Goal: Task Accomplishment & Management: Manage account settings

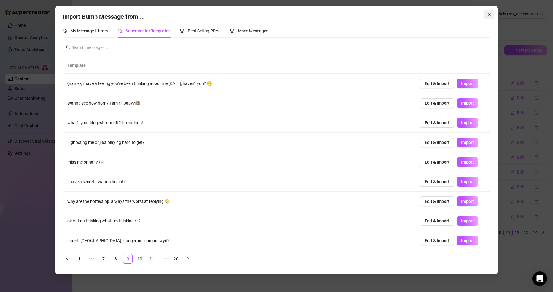
click at [488, 17] on button "Close" at bounding box center [490, 15] width 10 height 10
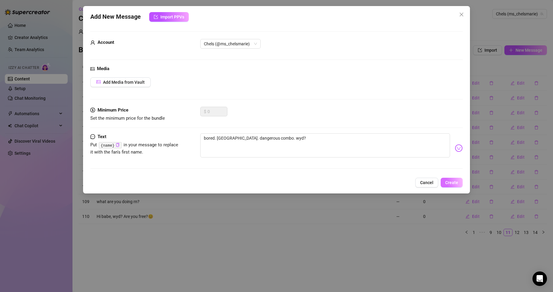
click at [455, 180] on span "Create" at bounding box center [451, 182] width 13 height 5
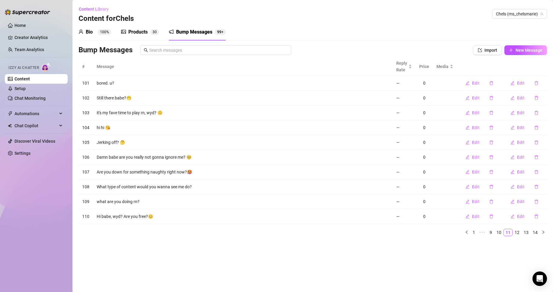
click at [128, 28] on div "Products 3 0" at bounding box center [140, 32] width 38 height 17
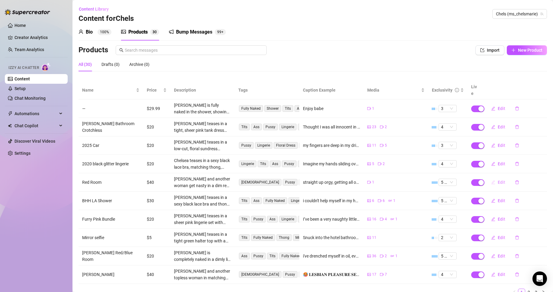
click at [498, 180] on span "Edit" at bounding box center [502, 182] width 8 height 5
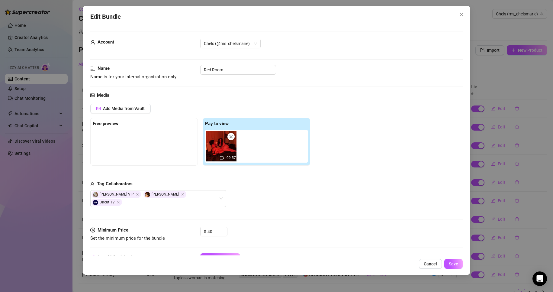
scroll to position [36, 0]
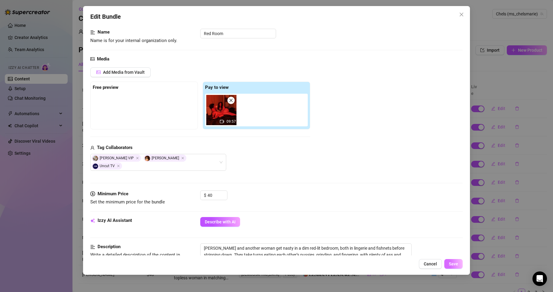
click at [456, 265] on span "Save" at bounding box center [453, 263] width 9 height 5
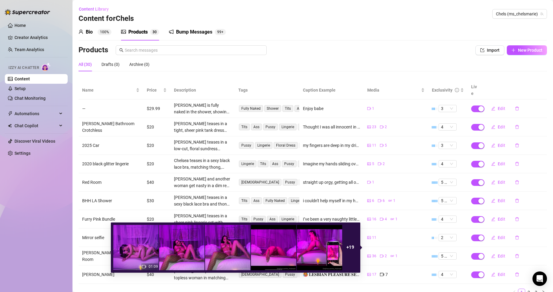
scroll to position [20, 0]
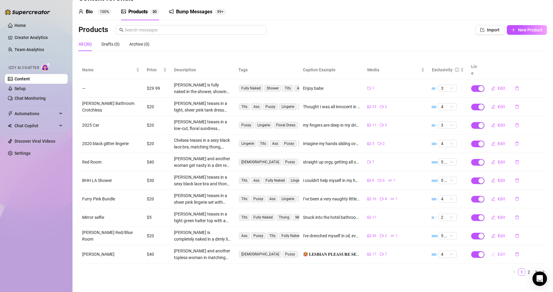
click at [493, 249] on button "Edit" at bounding box center [499, 254] width 24 height 10
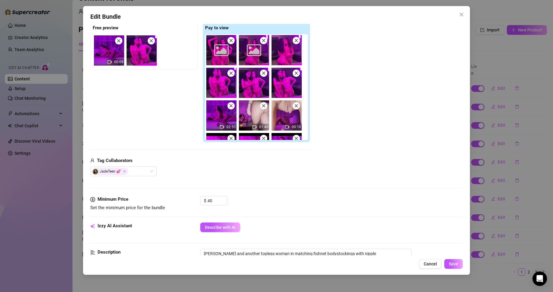
scroll to position [96, 0]
click at [454, 266] on span "Save" at bounding box center [453, 263] width 9 height 5
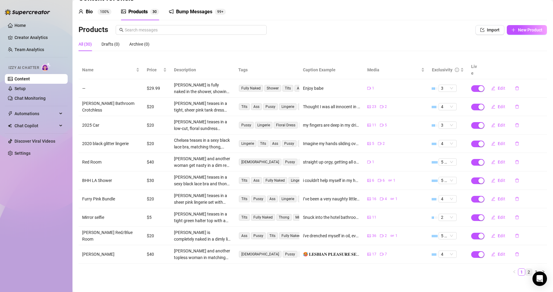
click at [526, 269] on link "2" at bounding box center [529, 272] width 7 height 7
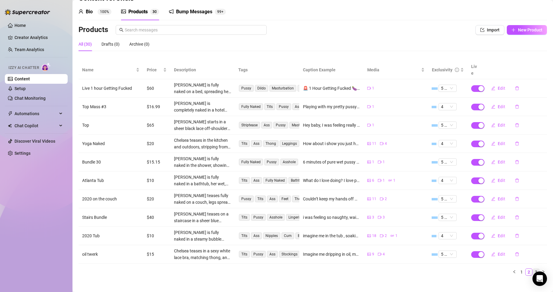
click at [533, 269] on link "3" at bounding box center [536, 272] width 7 height 7
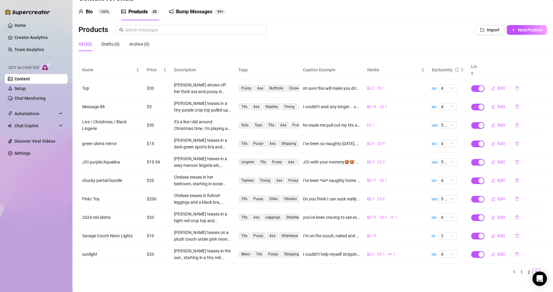
click at [198, 9] on div "Bump Messages" at bounding box center [194, 11] width 36 height 7
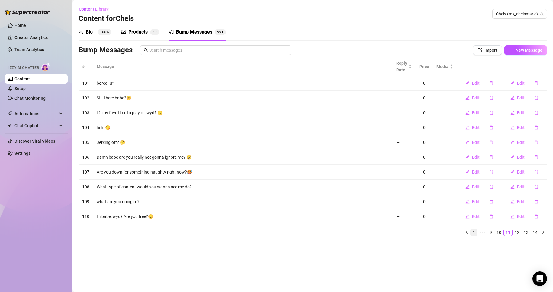
click at [473, 232] on link "1" at bounding box center [474, 232] width 7 height 7
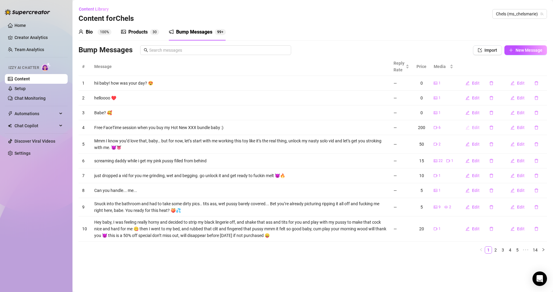
click at [477, 125] on span "Edit" at bounding box center [476, 127] width 8 height 5
type textarea "Free FaceTime session when you buy my Hot New XXX bundle baby :)"
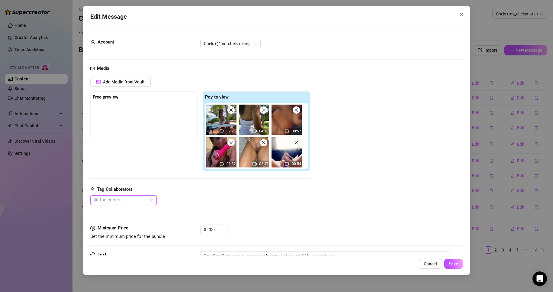
click at [141, 198] on div at bounding box center [121, 200] width 58 height 8
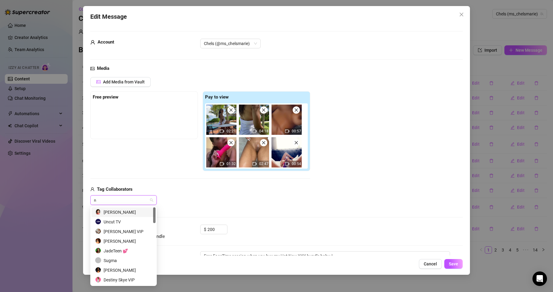
type input "na"
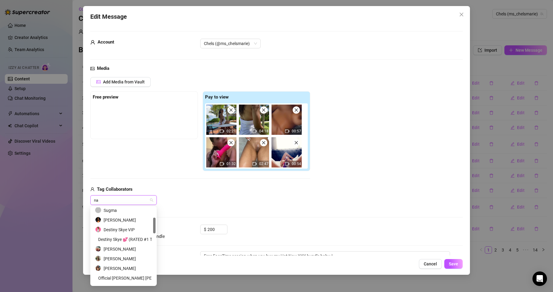
scroll to position [50, 0]
click at [129, 248] on div "[PERSON_NAME]" at bounding box center [123, 248] width 57 height 7
click at [280, 222] on div "Media Add Media from Vault Free preview Pay to view 02:21 04:18 00:57 01:32 02:…" at bounding box center [276, 145] width 373 height 160
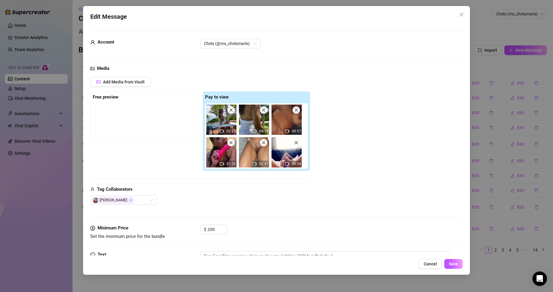
scroll to position [37, 0]
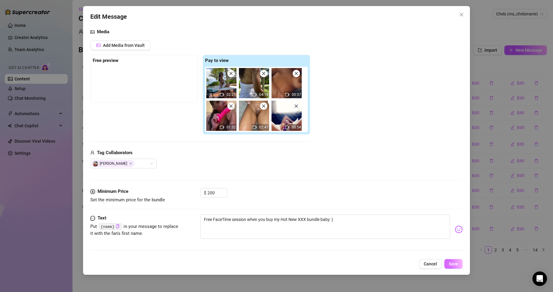
click at [457, 262] on span "Save" at bounding box center [453, 263] width 9 height 5
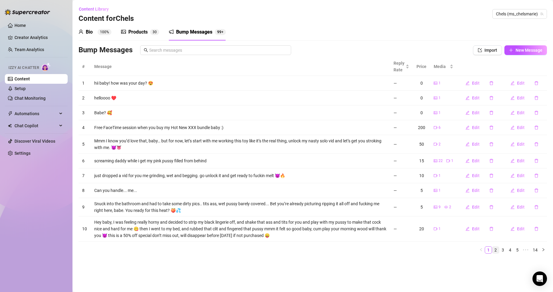
click at [498, 251] on link "2" at bounding box center [496, 250] width 7 height 7
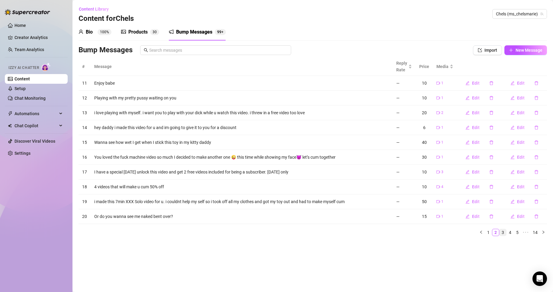
click at [502, 231] on link "3" at bounding box center [503, 232] width 7 height 7
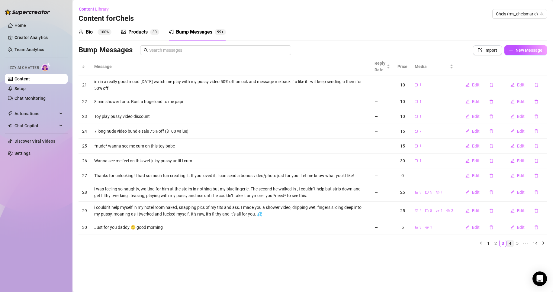
click at [513, 244] on link "4" at bounding box center [510, 243] width 7 height 7
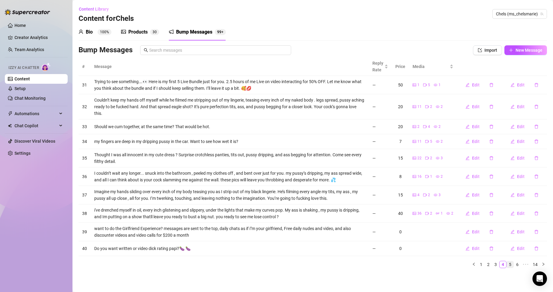
click at [511, 265] on link "5" at bounding box center [510, 264] width 7 height 7
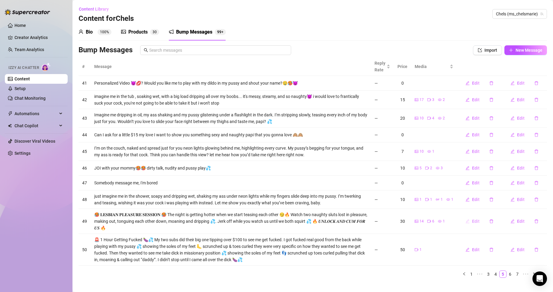
click at [473, 221] on span "Edit" at bounding box center [476, 221] width 8 height 5
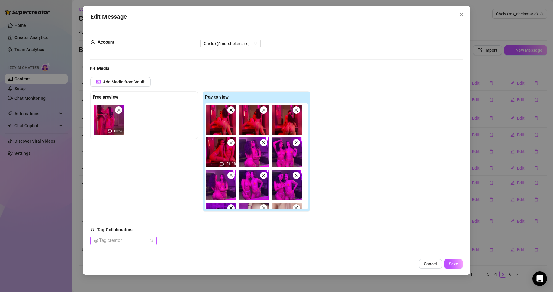
click at [126, 241] on div at bounding box center [121, 240] width 58 height 8
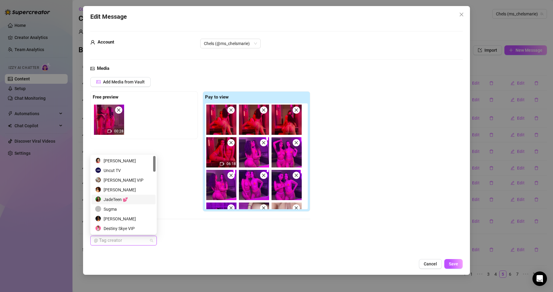
click at [118, 199] on div "JadeTeen 💕" at bounding box center [123, 199] width 57 height 7
click at [450, 264] on span "Save" at bounding box center [453, 263] width 9 height 5
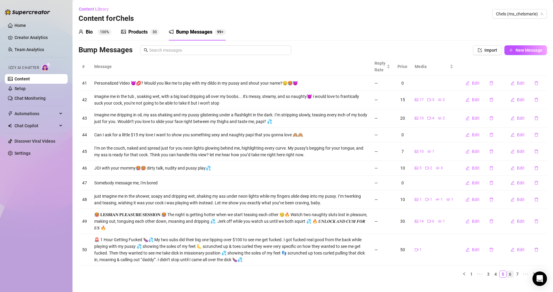
click at [507, 273] on link "6" at bounding box center [510, 274] width 7 height 7
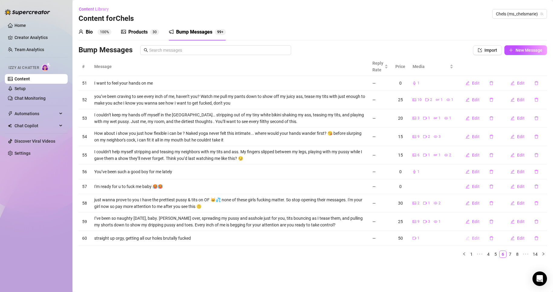
click at [477, 239] on span "Edit" at bounding box center [476, 238] width 8 height 5
type textarea "straight up orgy, getting all our holes brutally fucked"
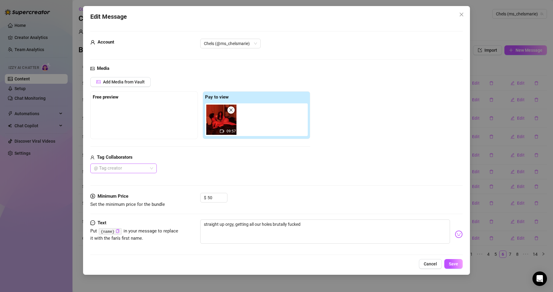
click at [149, 170] on div at bounding box center [121, 168] width 58 height 8
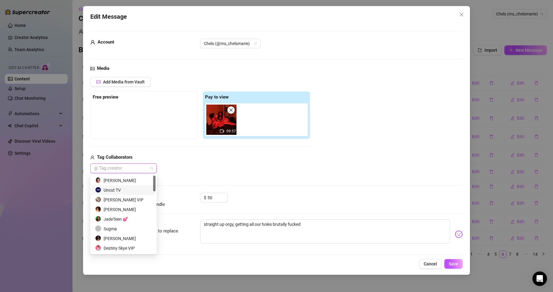
click at [138, 188] on div "Uncut TV" at bounding box center [123, 190] width 57 height 7
click at [141, 200] on div "[PERSON_NAME] VIP" at bounding box center [123, 199] width 57 height 7
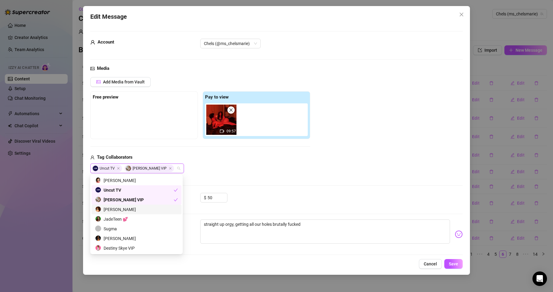
click at [141, 205] on div "[PERSON_NAME]" at bounding box center [137, 210] width 90 height 10
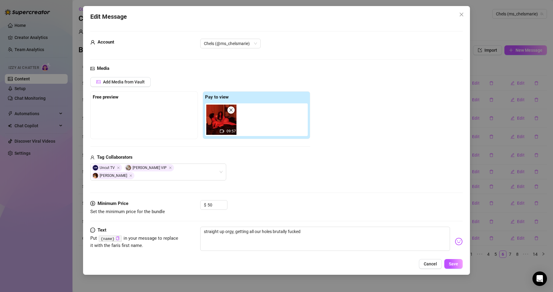
click at [274, 191] on div "Media Add Media from Vault Free preview Pay to view 09:57 Tag Collaborators Unc…" at bounding box center [276, 132] width 373 height 135
click at [448, 259] on button "Save" at bounding box center [453, 264] width 18 height 10
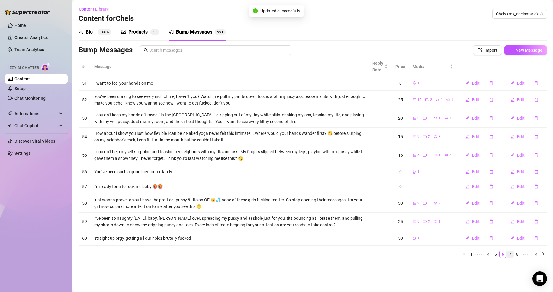
click at [510, 254] on link "7" at bounding box center [510, 254] width 7 height 7
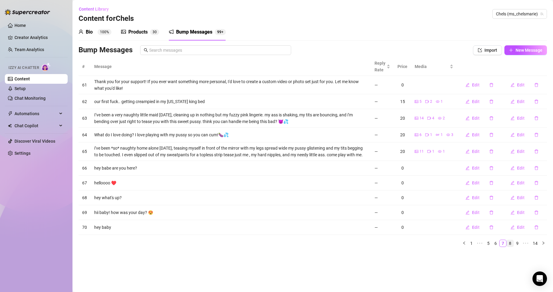
click at [510, 244] on link "8" at bounding box center [510, 243] width 7 height 7
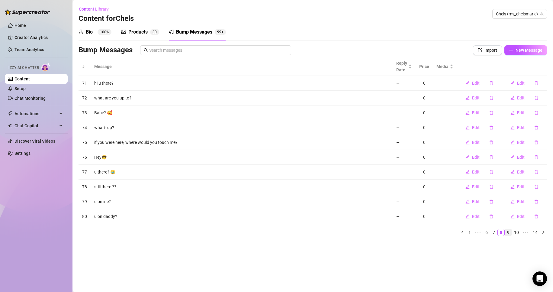
click at [508, 233] on link "9" at bounding box center [508, 232] width 7 height 7
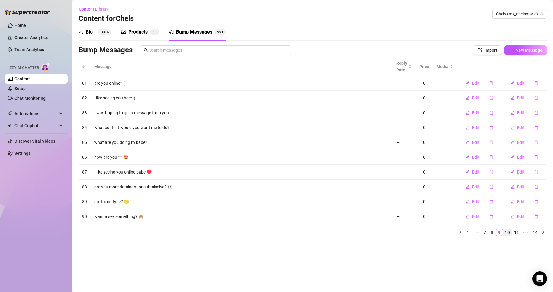
click at [509, 233] on link "10" at bounding box center [507, 232] width 8 height 7
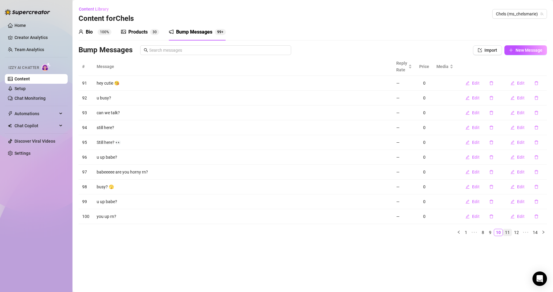
click at [509, 233] on link "11" at bounding box center [507, 232] width 8 height 7
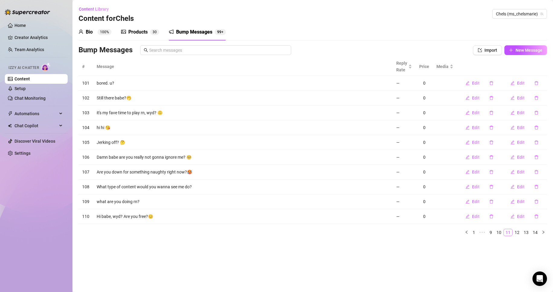
click at [509, 233] on link "11" at bounding box center [508, 232] width 8 height 7
click at [520, 232] on link "12" at bounding box center [517, 232] width 8 height 7
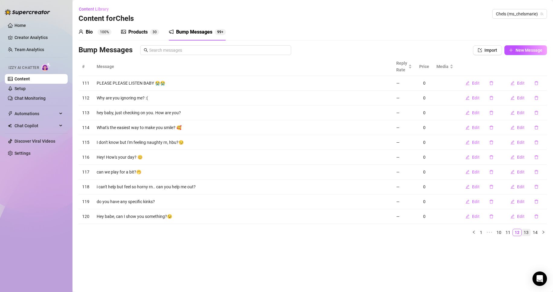
click at [528, 233] on link "13" at bounding box center [526, 232] width 8 height 7
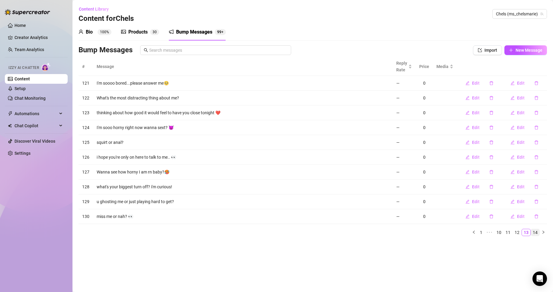
click at [538, 234] on link "14" at bounding box center [535, 232] width 8 height 7
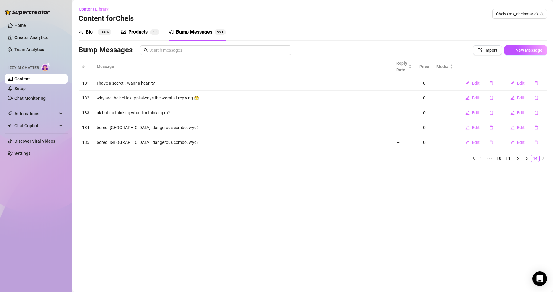
click at [134, 34] on div "Products" at bounding box center [137, 31] width 19 height 7
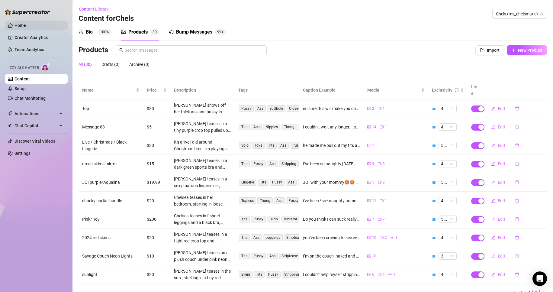
click at [26, 26] on link "Home" at bounding box center [20, 25] width 11 height 5
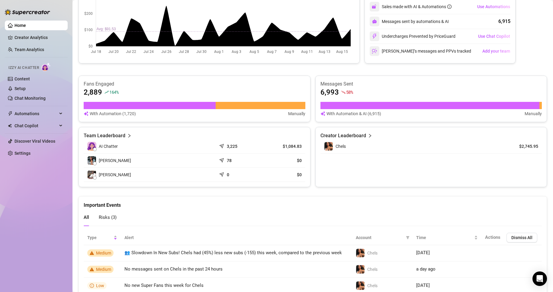
scroll to position [176, 0]
